Goal: Information Seeking & Learning: Learn about a topic

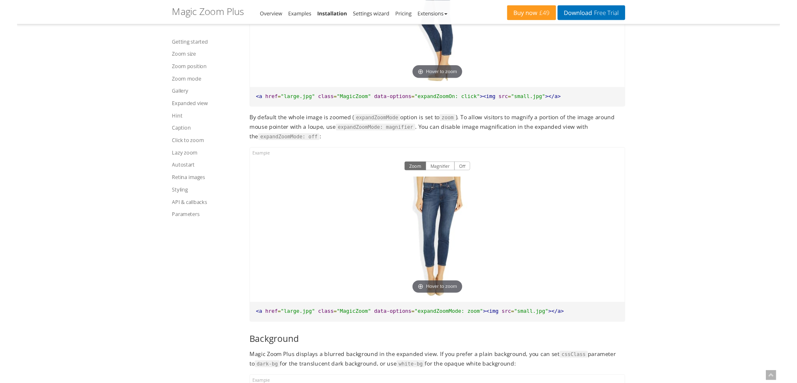
scroll to position [5271, 0]
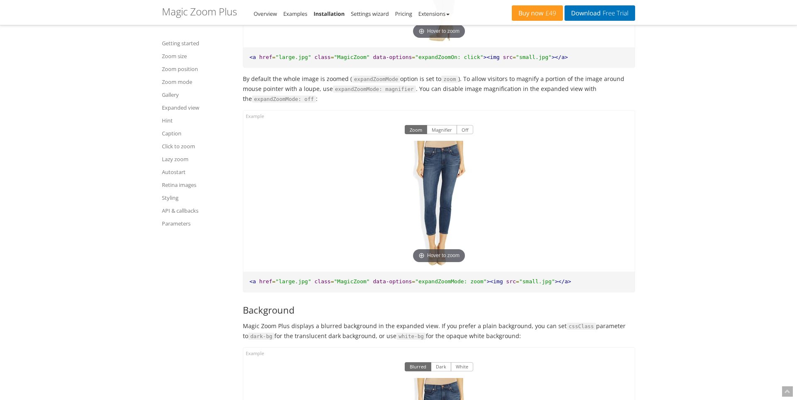
click at [219, 281] on div "Getting started Zoom size Zoom position Zoom mode Gallery Expanded view Hint Ca…" at bounding box center [399, 217] width 486 height 10873
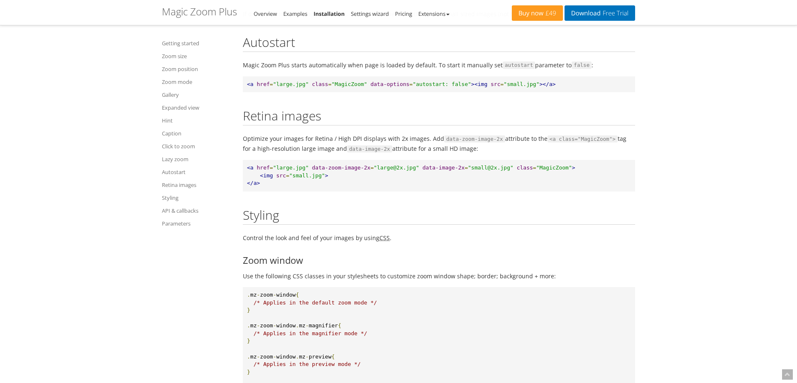
click at [486, 210] on h2 "Styling" at bounding box center [439, 216] width 392 height 17
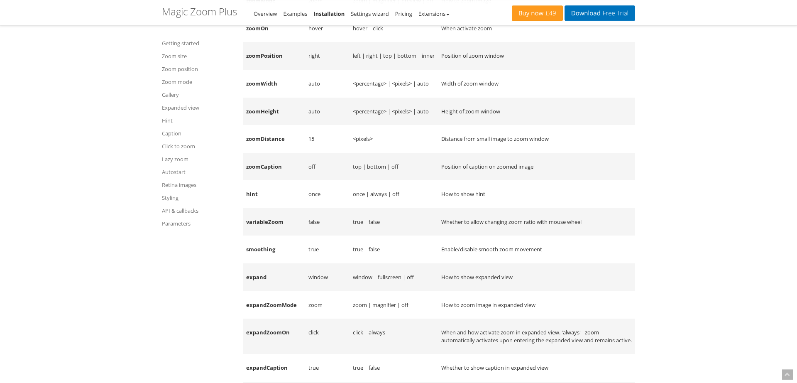
scroll to position [9701, 0]
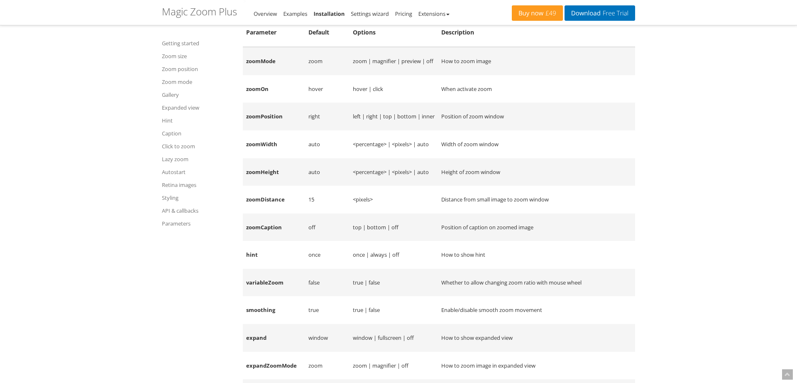
click at [423, 10] on li "Extensions" at bounding box center [433, 14] width 31 height 10
click at [427, 13] on link "Extensions" at bounding box center [433, 13] width 31 height 7
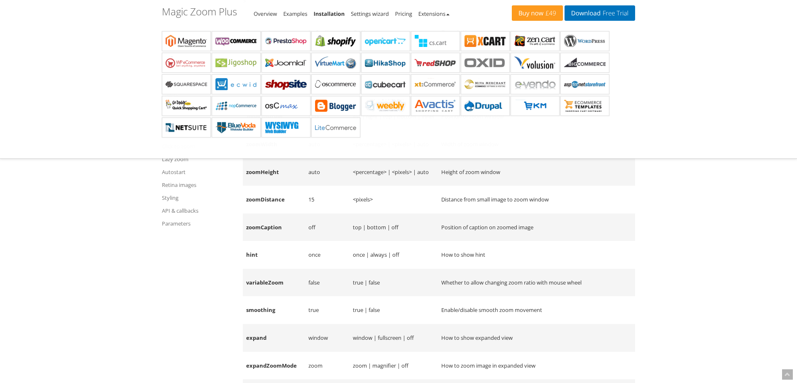
click at [312, 225] on td "off" at bounding box center [327, 227] width 44 height 28
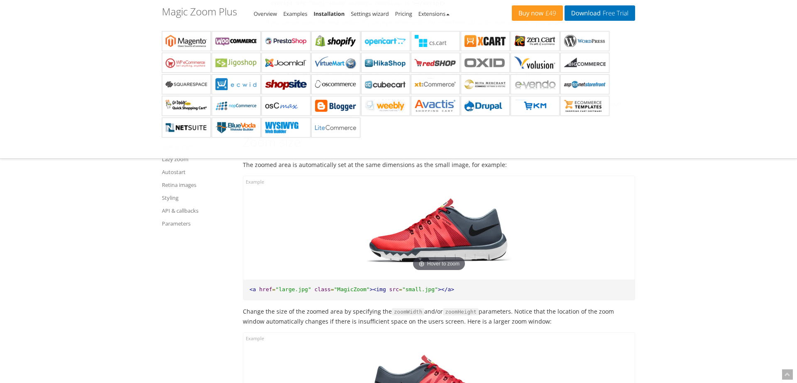
scroll to position [0, 0]
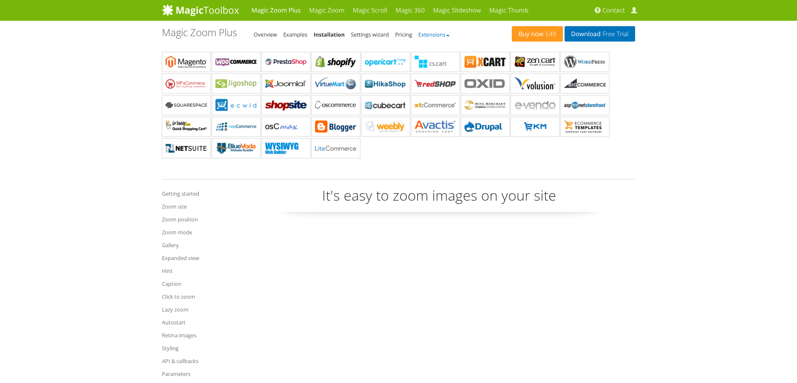
click at [437, 36] on link "Extensions" at bounding box center [433, 34] width 31 height 7
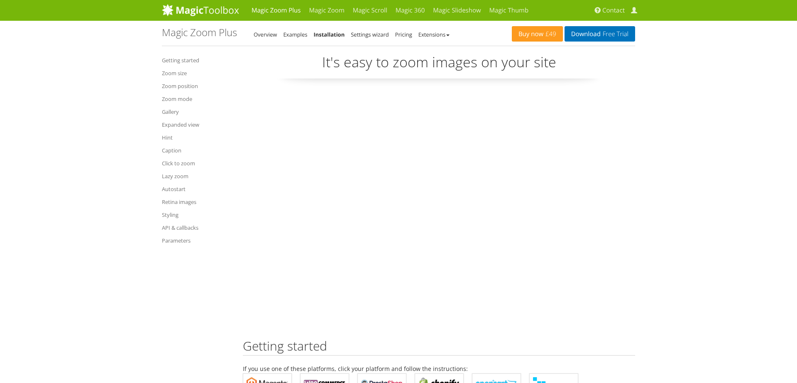
click at [196, 38] on h1 "Magic Zoom Plus - Integration Guide" at bounding box center [199, 32] width 75 height 11
click at [321, 14] on link "Magic Zoom" at bounding box center [327, 10] width 44 height 21
